Goal: Task Accomplishment & Management: Use online tool/utility

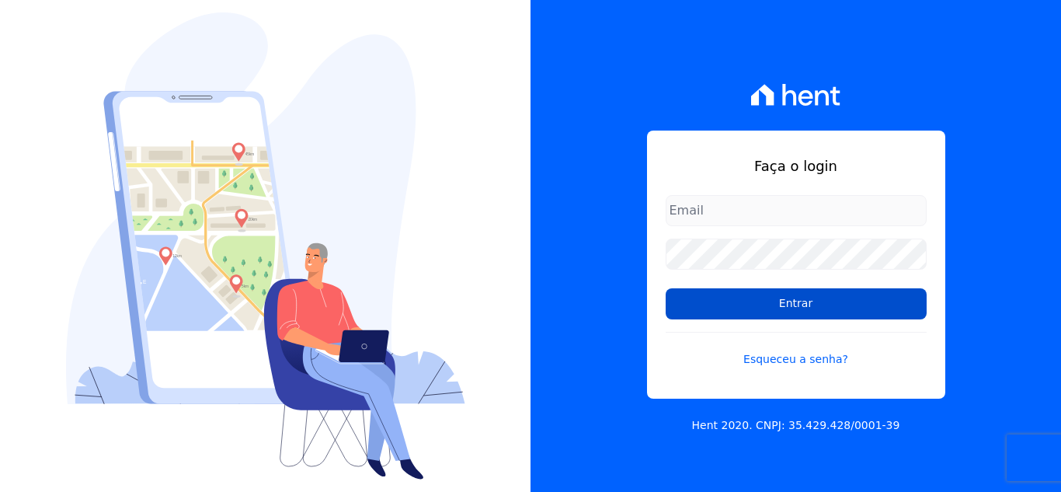
type input "[EMAIL_ADDRESS][DOMAIN_NAME]"
click at [797, 304] on input "Entrar" at bounding box center [796, 303] width 261 height 31
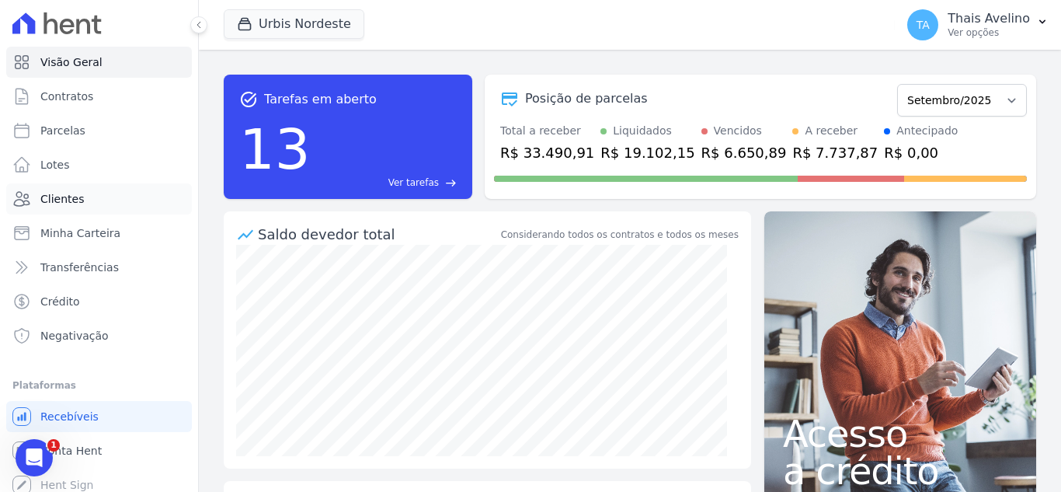
click at [76, 206] on span "Clientes" at bounding box center [61, 199] width 43 height 16
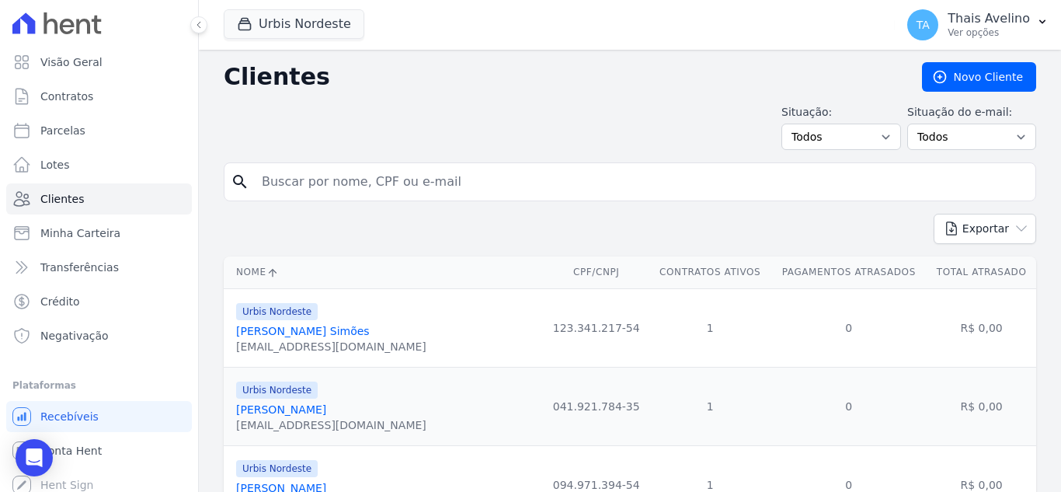
click at [332, 184] on input "search" at bounding box center [640, 181] width 777 height 31
drag, startPoint x: 305, startPoint y: 202, endPoint x: 305, endPoint y: 190, distance: 12.4
click at [305, 190] on form "search" at bounding box center [630, 187] width 812 height 51
click at [305, 190] on input "search" at bounding box center [640, 181] width 777 height 31
type input "KELLY"
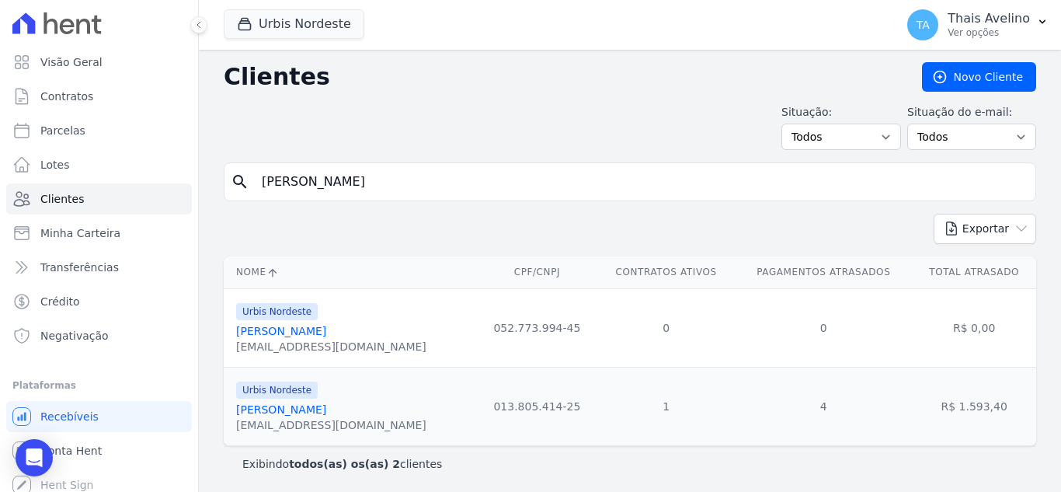
click at [311, 405] on link "Kelly Brito Soares" at bounding box center [281, 409] width 90 height 12
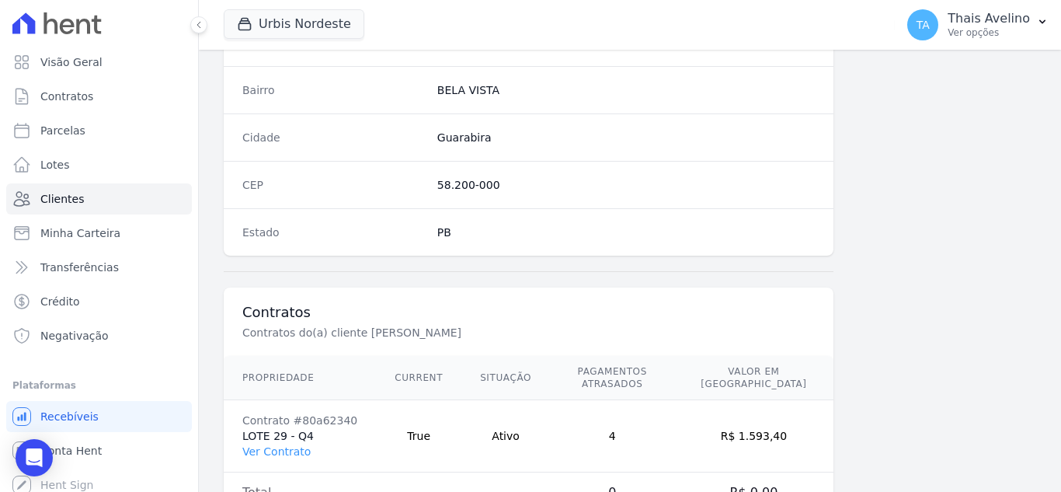
scroll to position [962, 0]
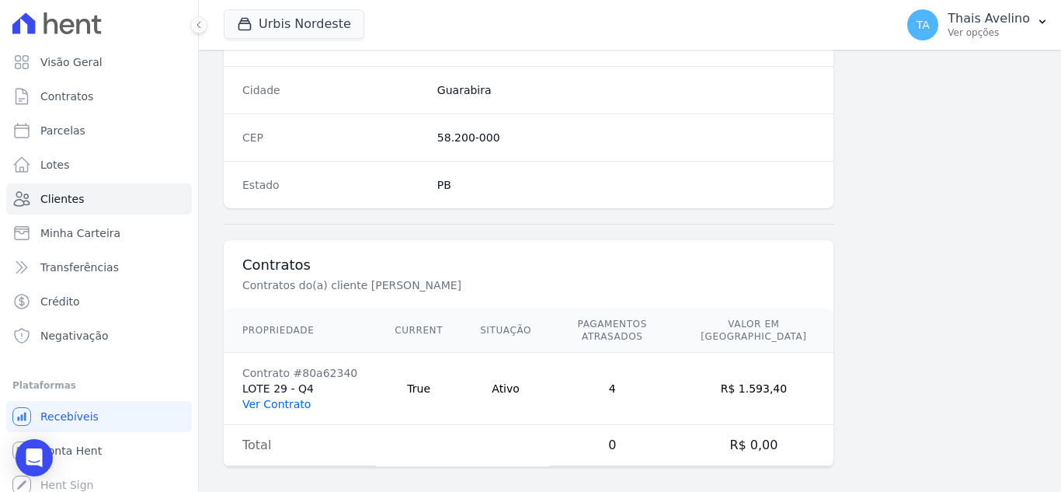
click at [283, 398] on link "Ver Contrato" at bounding box center [276, 404] width 68 height 12
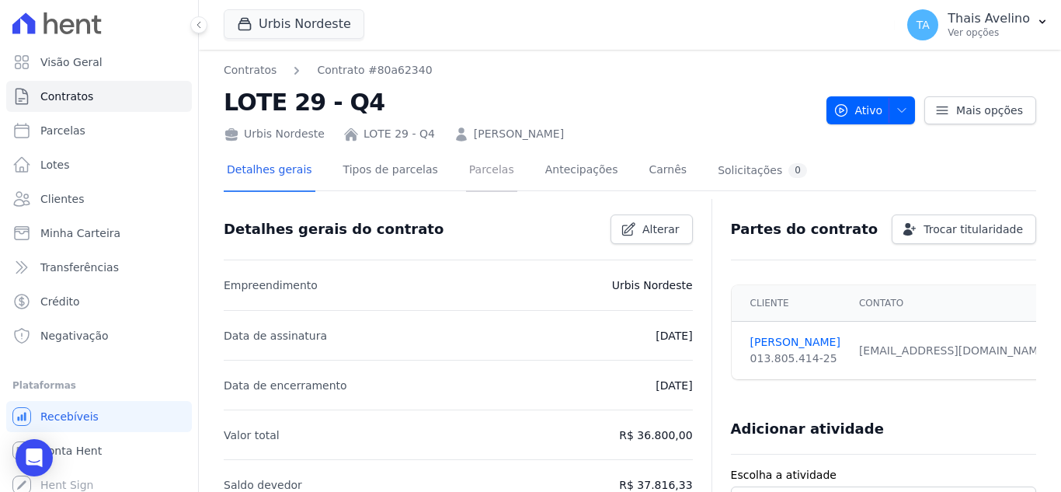
click at [466, 179] on link "Parcelas" at bounding box center [491, 171] width 51 height 41
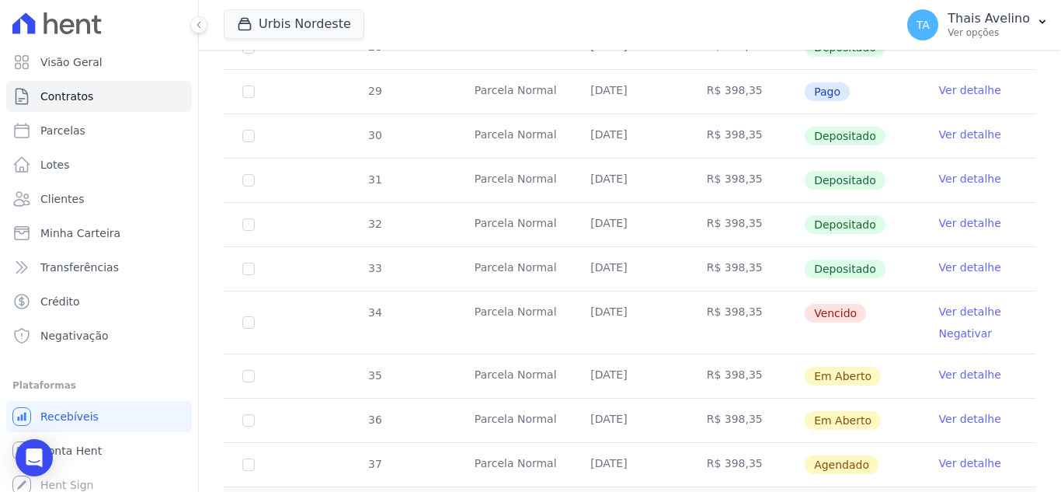
scroll to position [513, 0]
click at [254, 315] on input "checkbox" at bounding box center [248, 321] width 12 height 12
checkbox input "true"
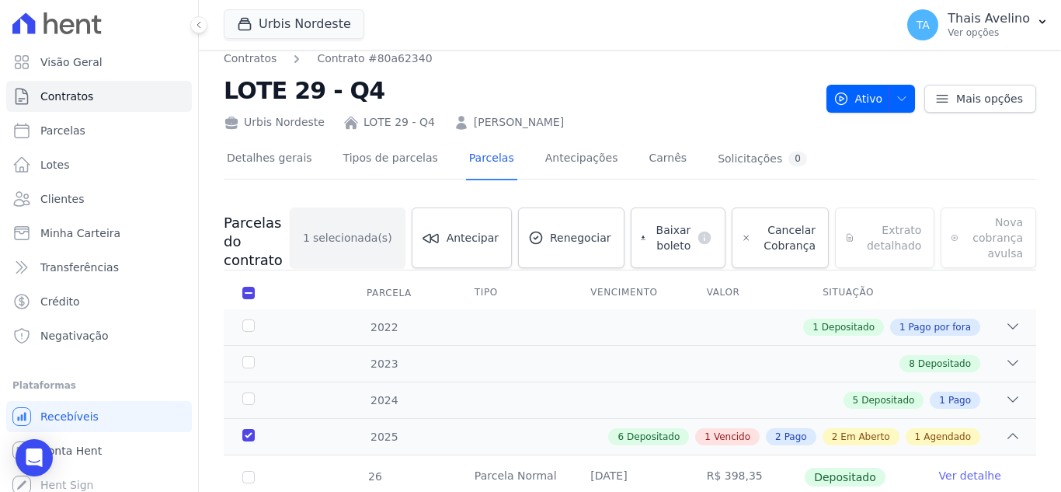
scroll to position [0, 0]
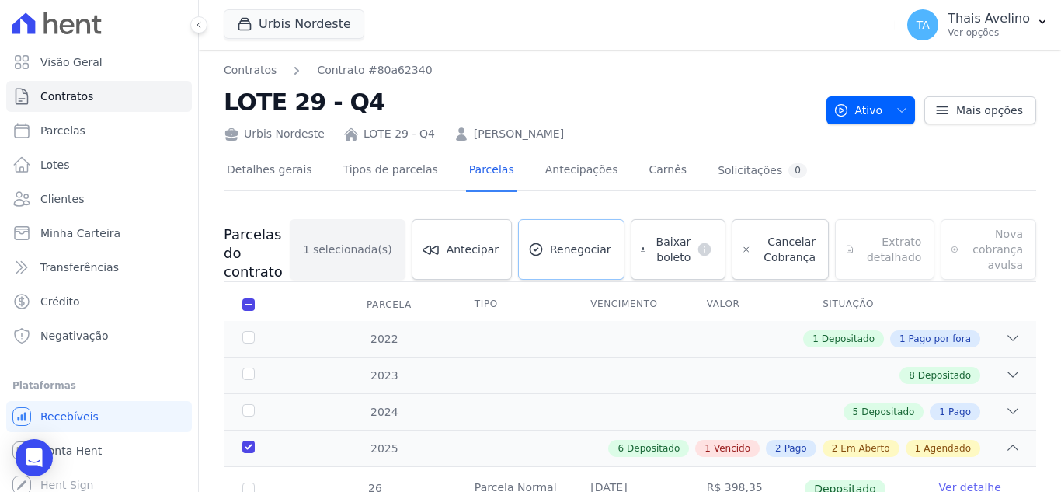
click at [583, 240] on link "Renegociar" at bounding box center [571, 249] width 106 height 61
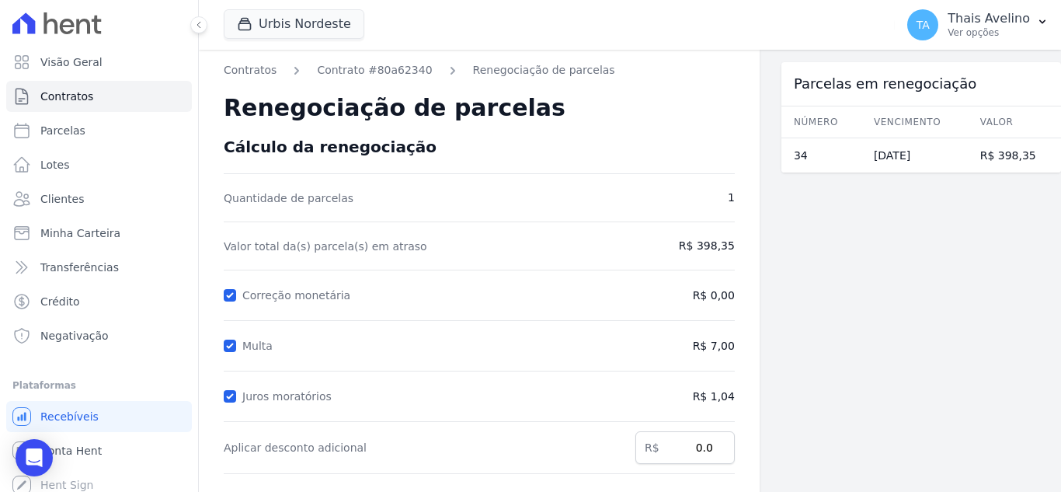
scroll to position [287, 0]
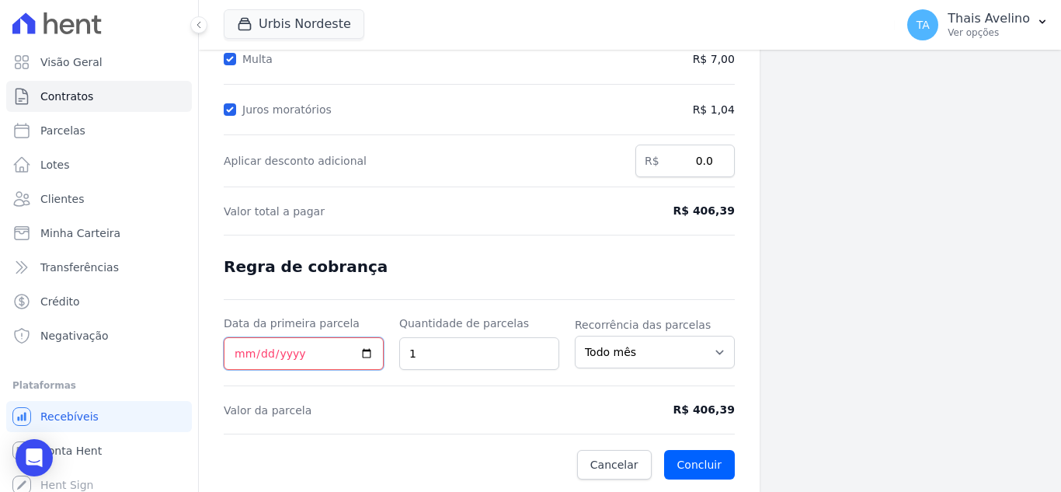
click at [237, 351] on input "Data da primeira parcela" at bounding box center [304, 353] width 160 height 33
type input "2025-09-23"
click at [691, 462] on button "Concluir" at bounding box center [699, 465] width 71 height 30
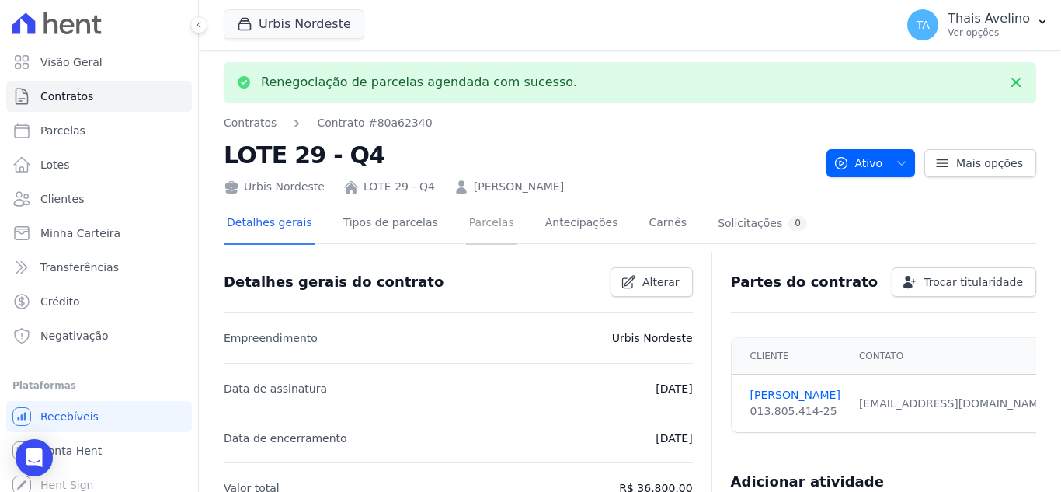
click at [478, 237] on link "Parcelas" at bounding box center [491, 223] width 51 height 41
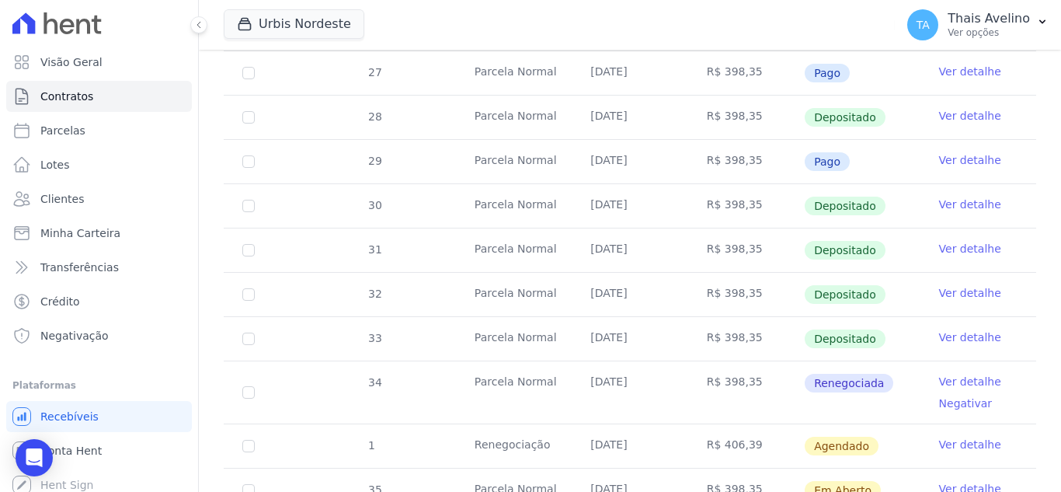
scroll to position [461, 0]
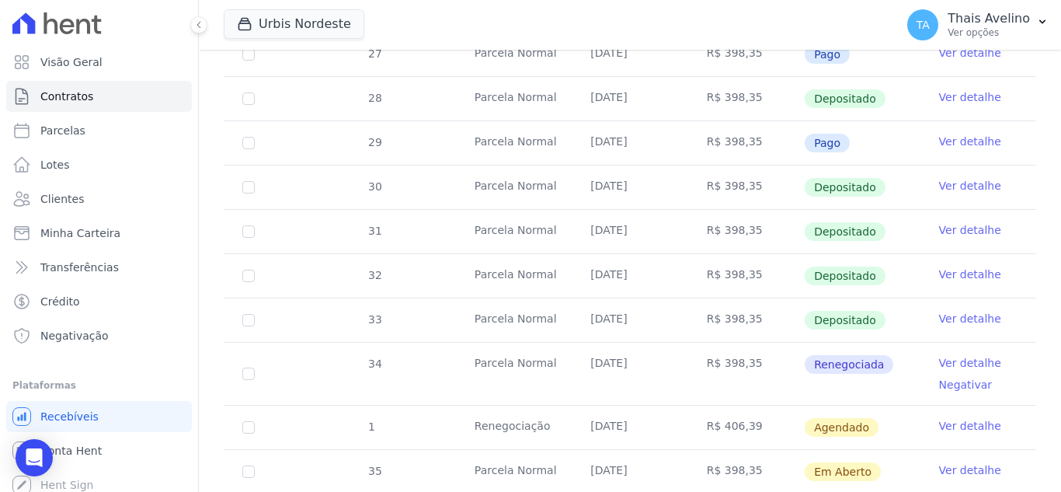
click at [946, 418] on link "Ver detalhe" at bounding box center [970, 426] width 62 height 16
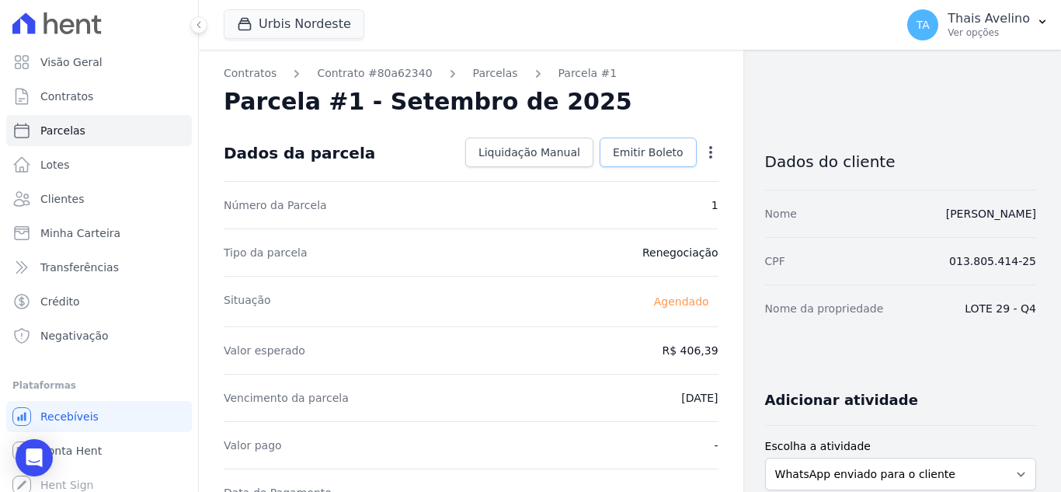
click at [669, 157] on span "Emitir Boleto" at bounding box center [648, 152] width 71 height 16
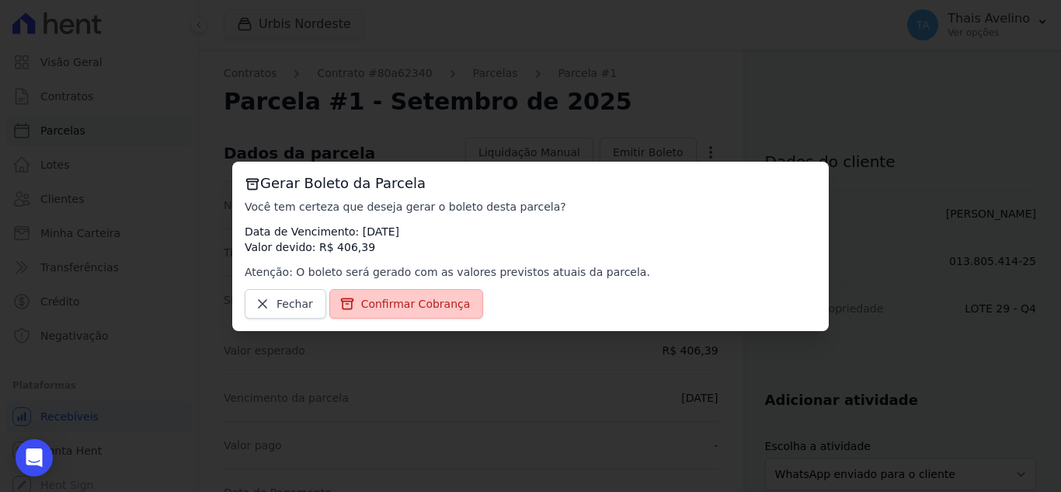
click at [437, 305] on span "Confirmar Cobrança" at bounding box center [416, 304] width 110 height 16
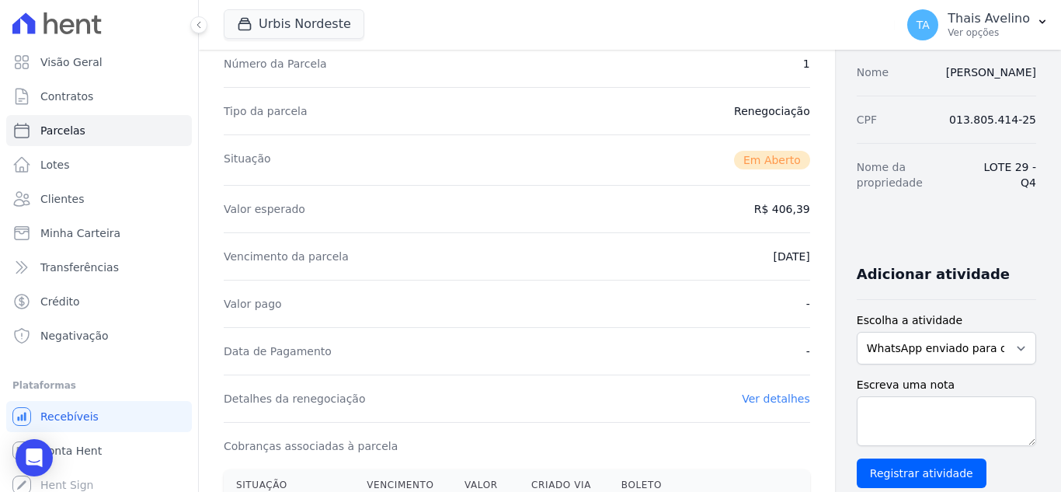
scroll to position [284, 0]
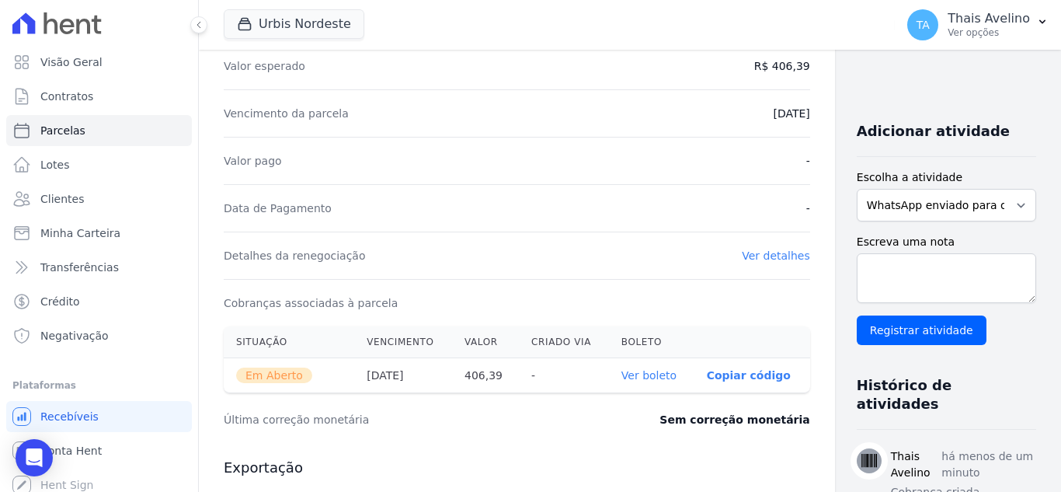
click at [621, 377] on link "Ver boleto" at bounding box center [648, 375] width 55 height 12
